Goal: Check status: Check status

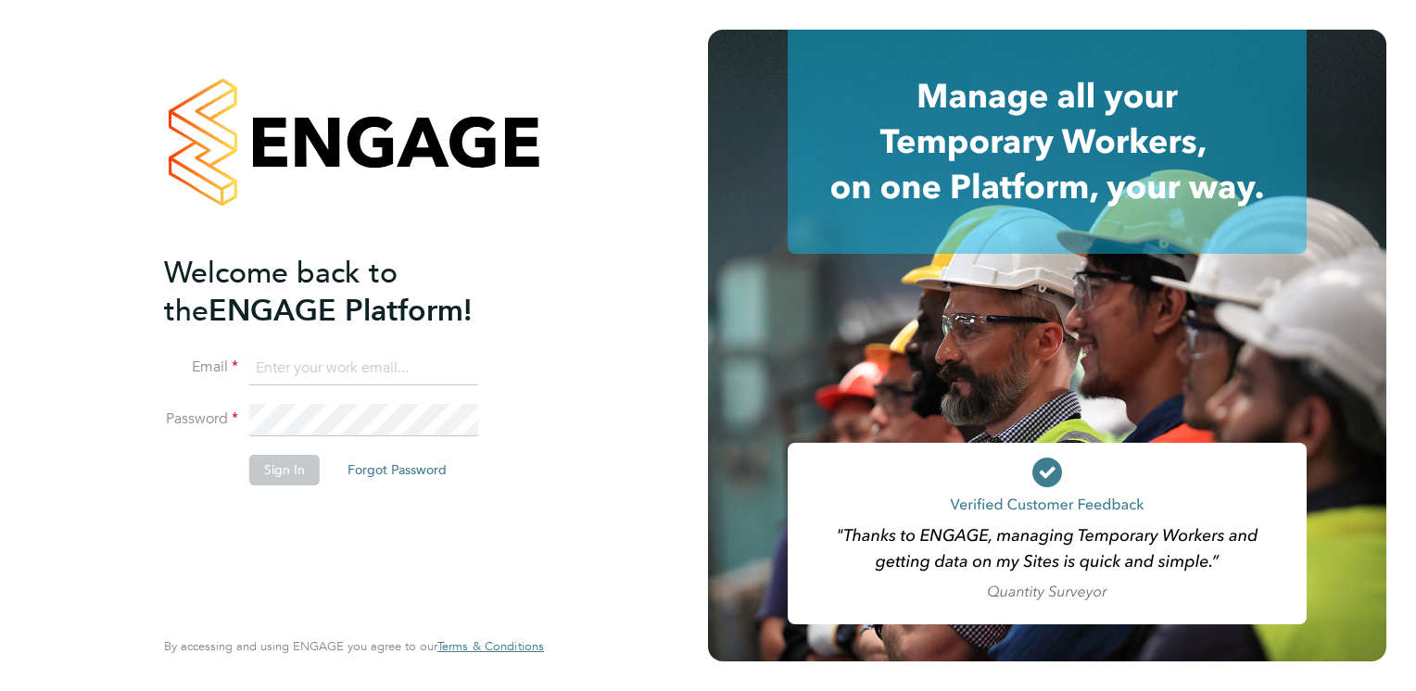
type input "[PERSON_NAME][EMAIL_ADDRESS][PERSON_NAME][DOMAIN_NAME]"
click at [289, 464] on button "Sign In" at bounding box center [284, 470] width 70 height 30
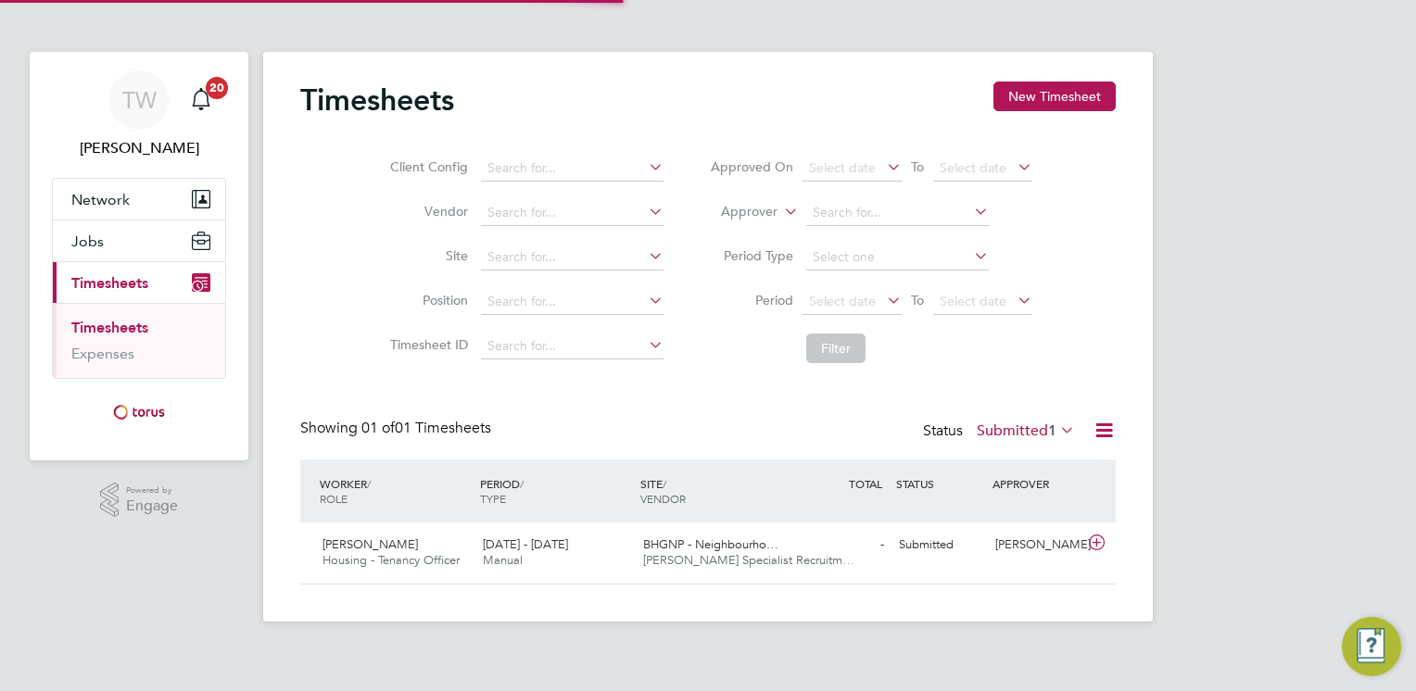
scroll to position [46, 161]
click at [1022, 545] on div "[PERSON_NAME]" at bounding box center [1036, 545] width 96 height 31
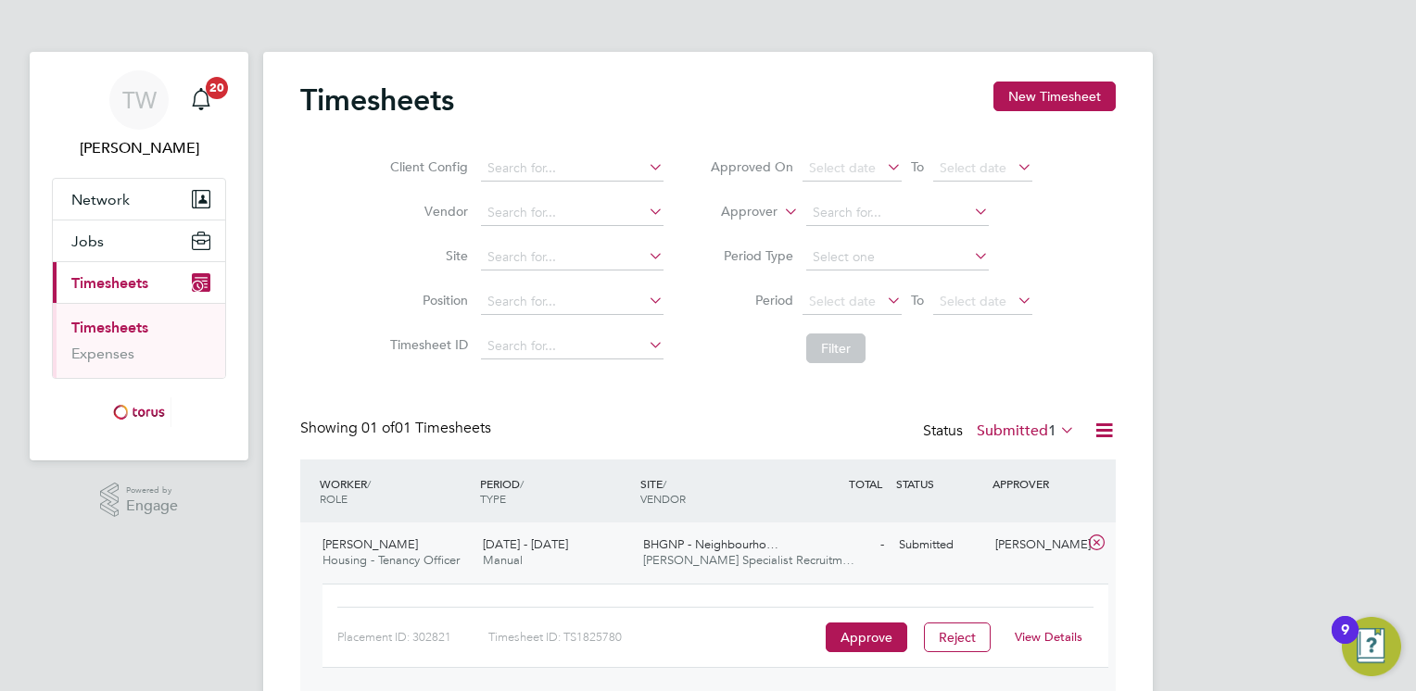
click at [1038, 636] on link "View Details" at bounding box center [1048, 637] width 68 height 16
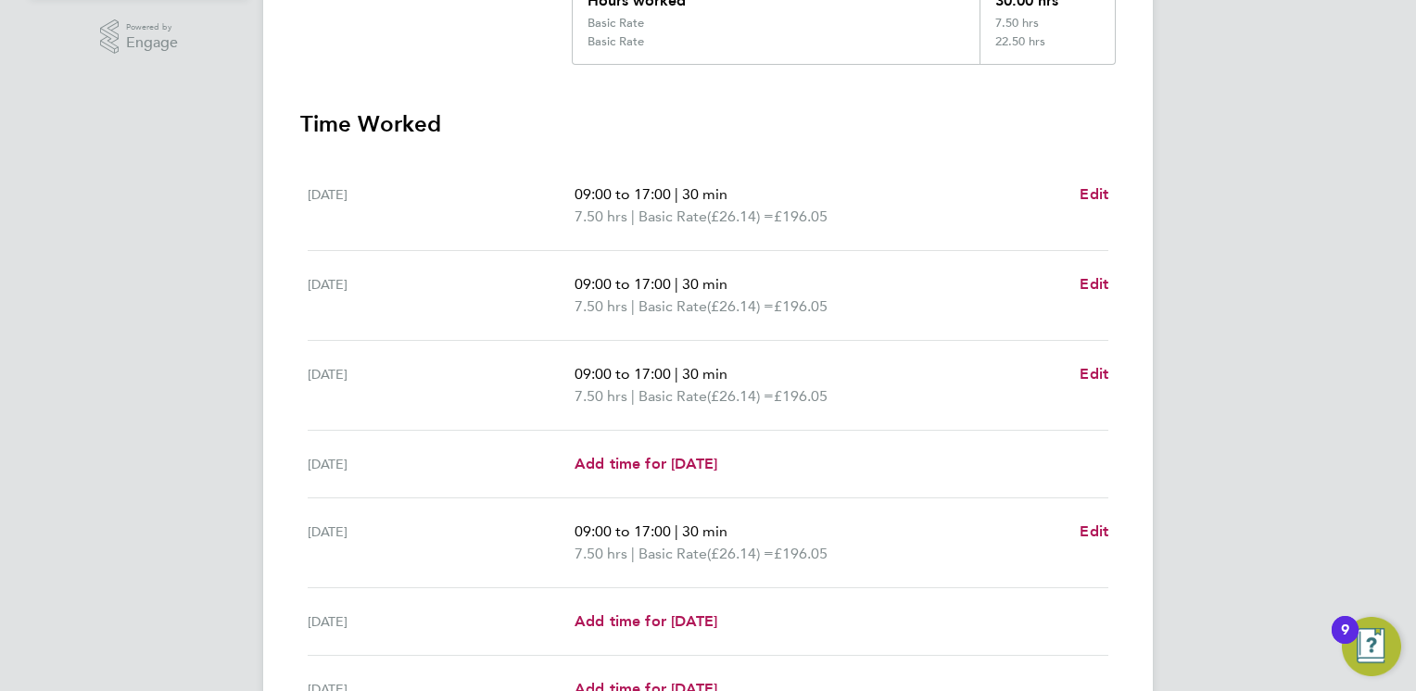
scroll to position [556, 0]
